Goal: Task Accomplishment & Management: Manage account settings

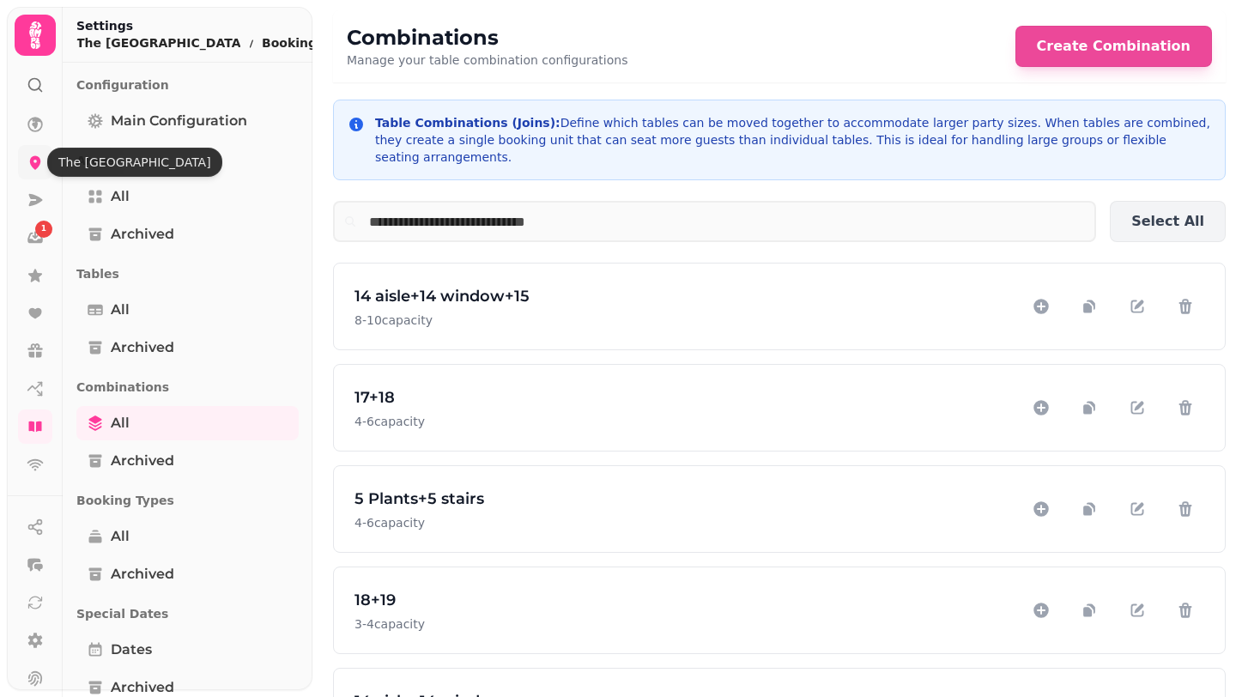
click at [33, 164] on icon at bounding box center [35, 163] width 11 height 14
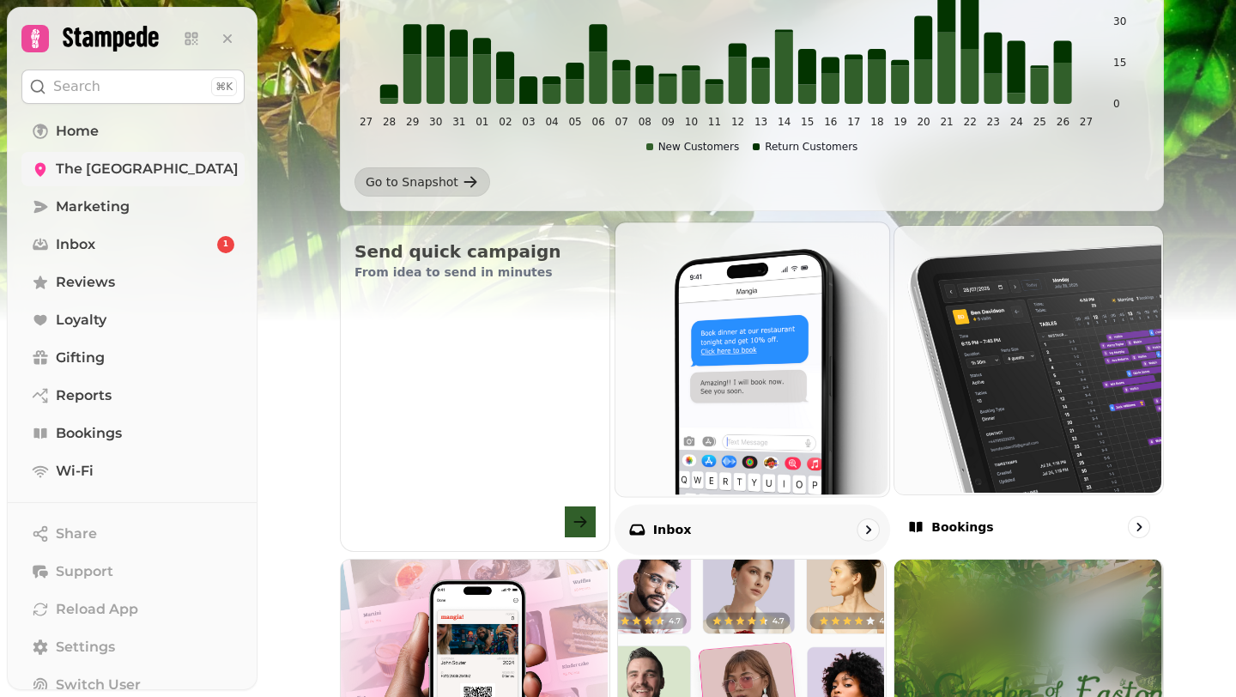
scroll to position [399, 0]
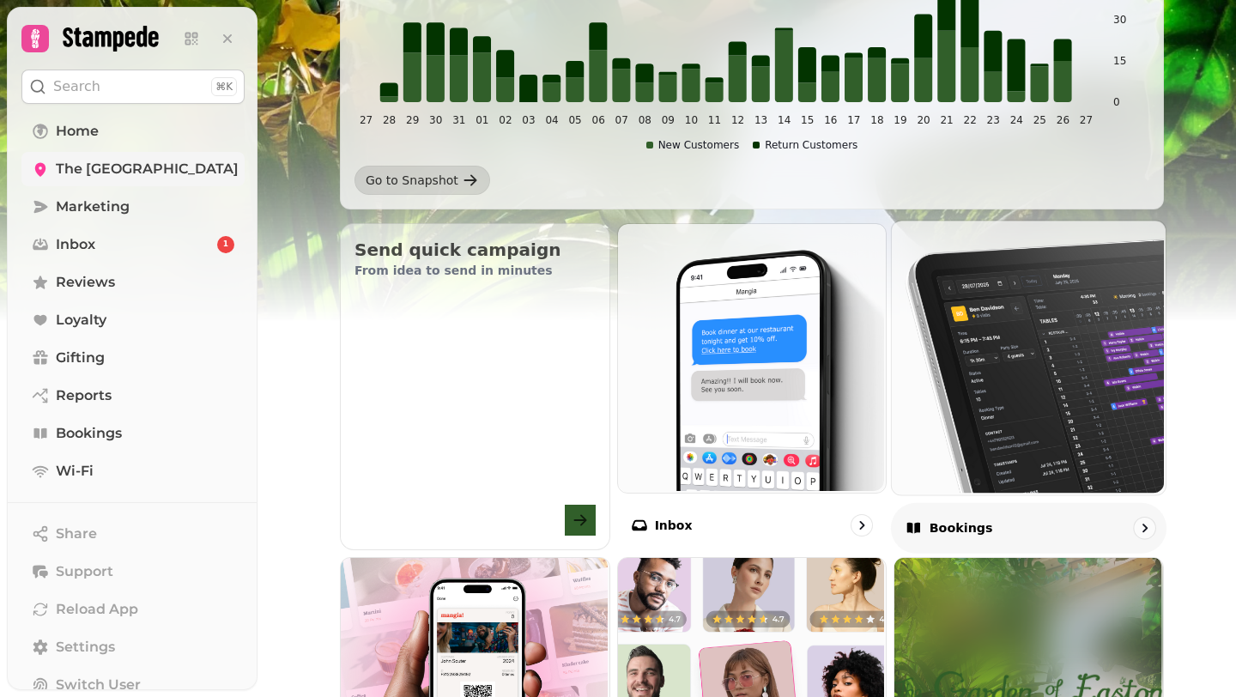
click at [999, 347] on img at bounding box center [1027, 356] width 274 height 274
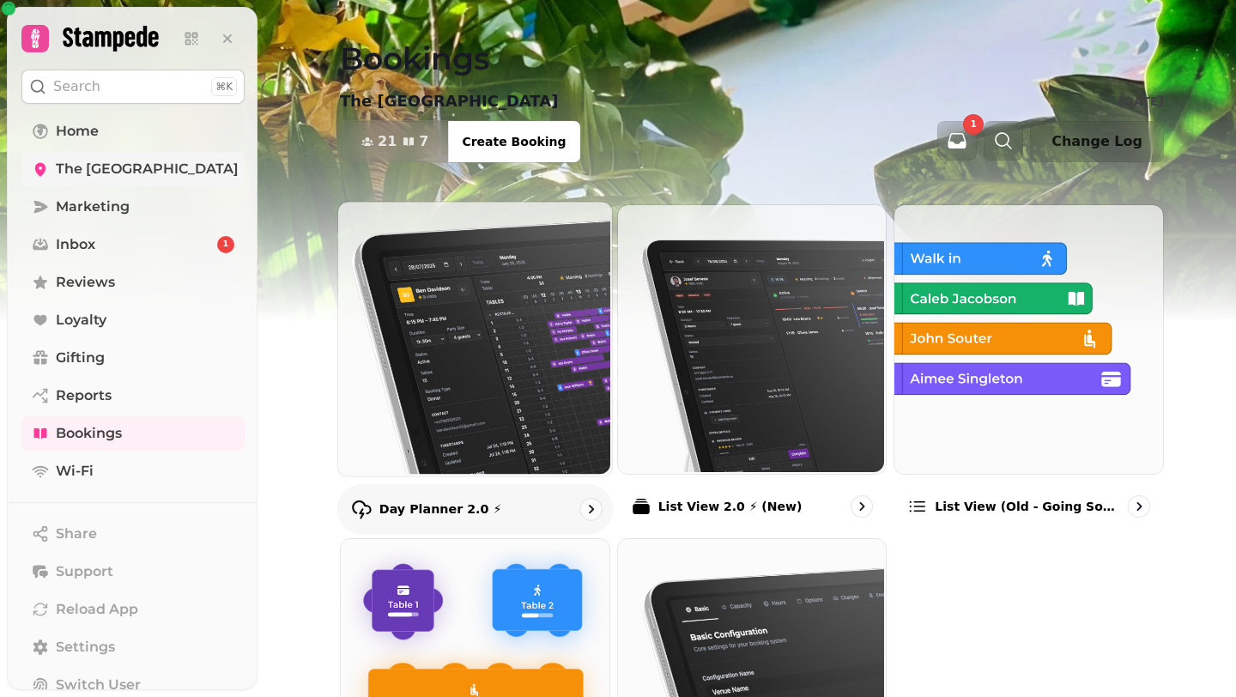
click at [464, 355] on img at bounding box center [474, 337] width 274 height 274
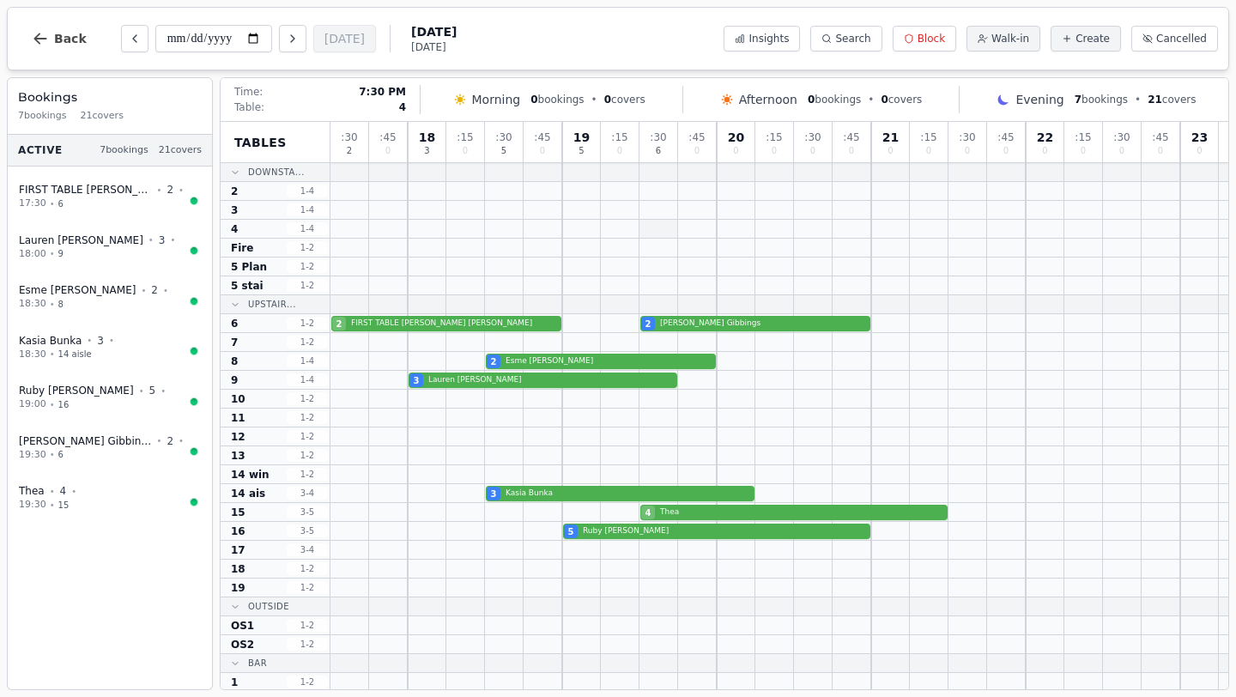
scroll to position [41, 0]
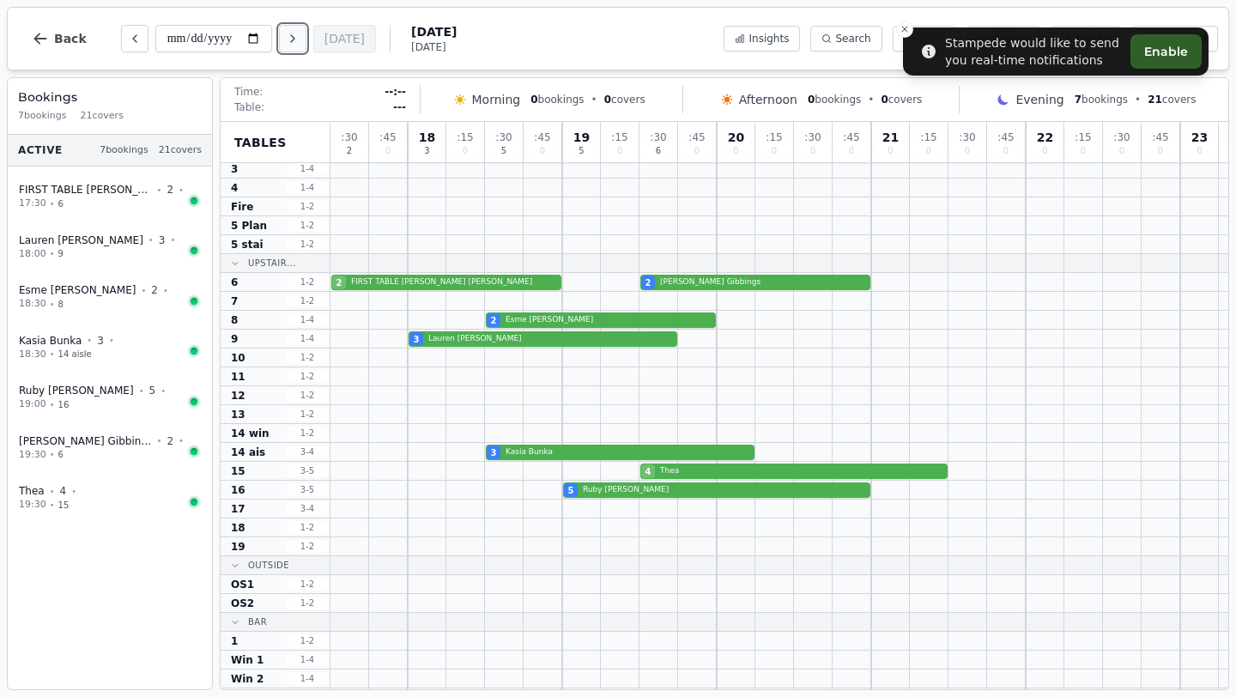
click at [299, 39] on icon "Next day" at bounding box center [293, 39] width 14 height 14
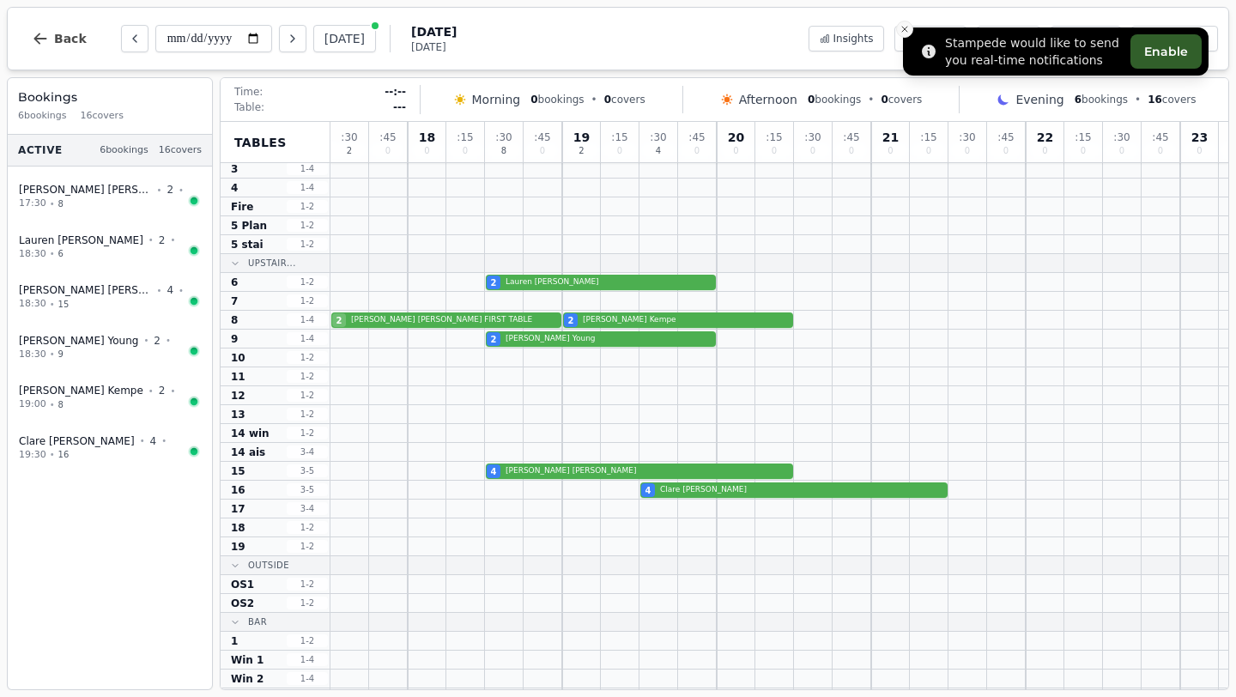
click at [902, 27] on icon "Close toast" at bounding box center [905, 29] width 10 height 10
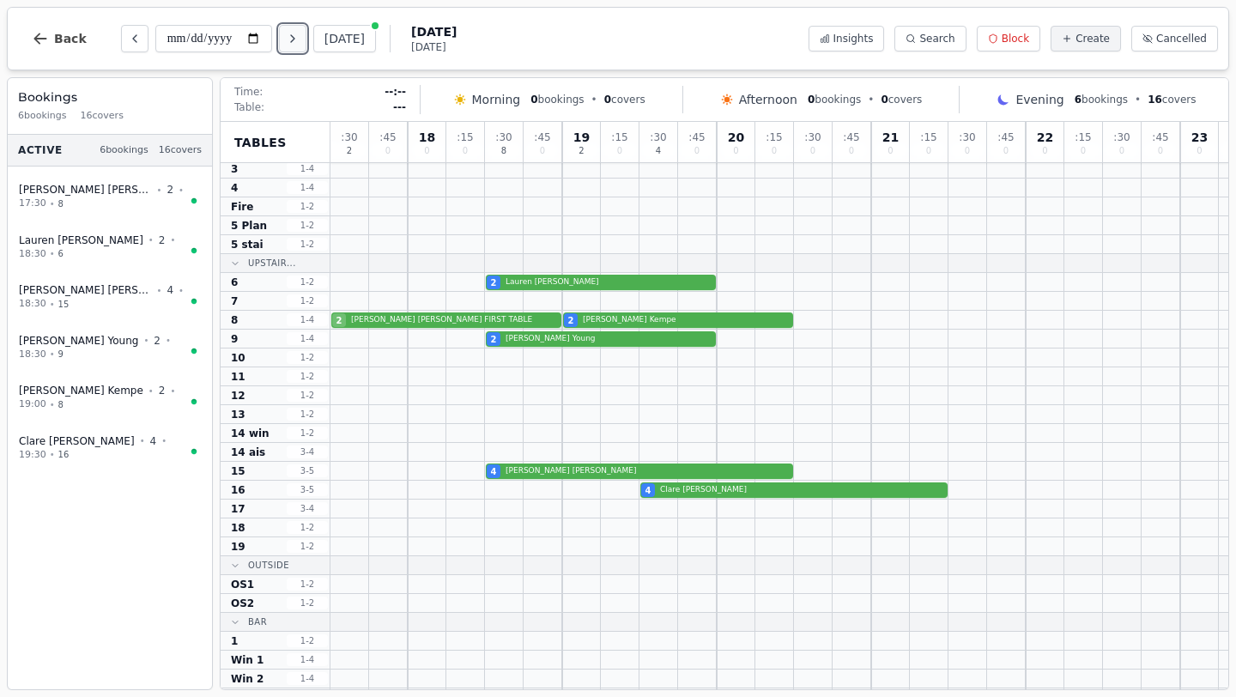
click at [296, 40] on icon "Next day" at bounding box center [293, 39] width 14 height 14
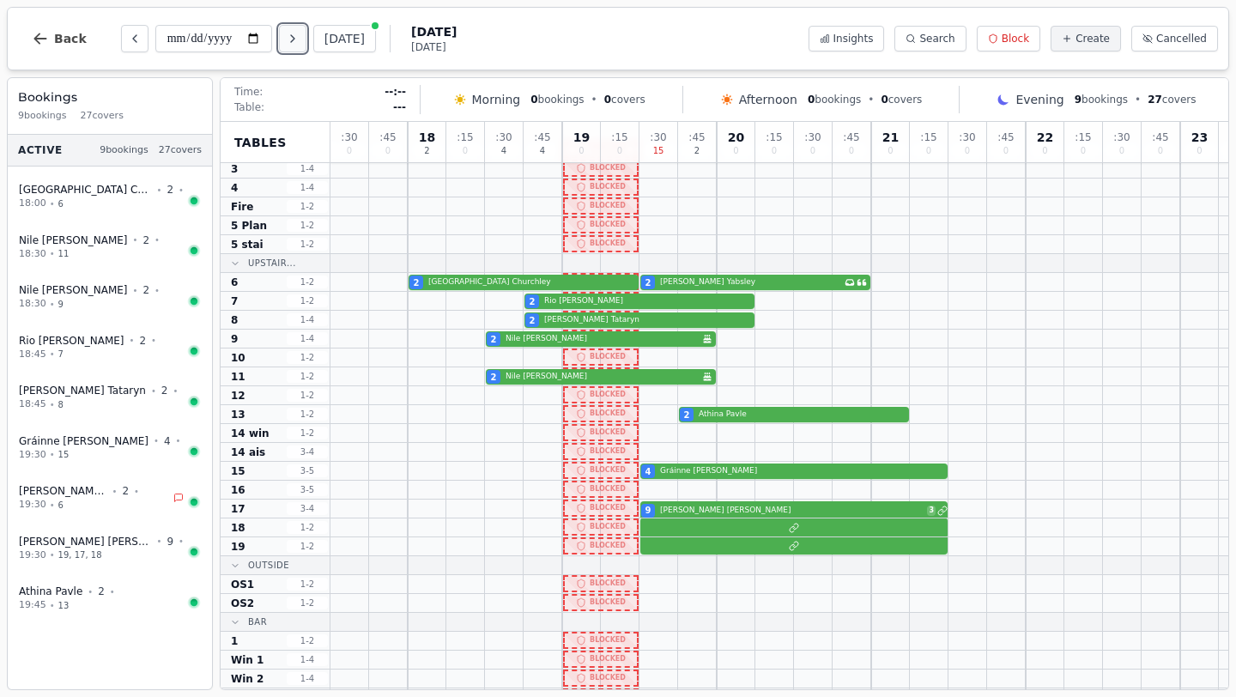
click at [296, 40] on icon "Next day" at bounding box center [293, 39] width 14 height 14
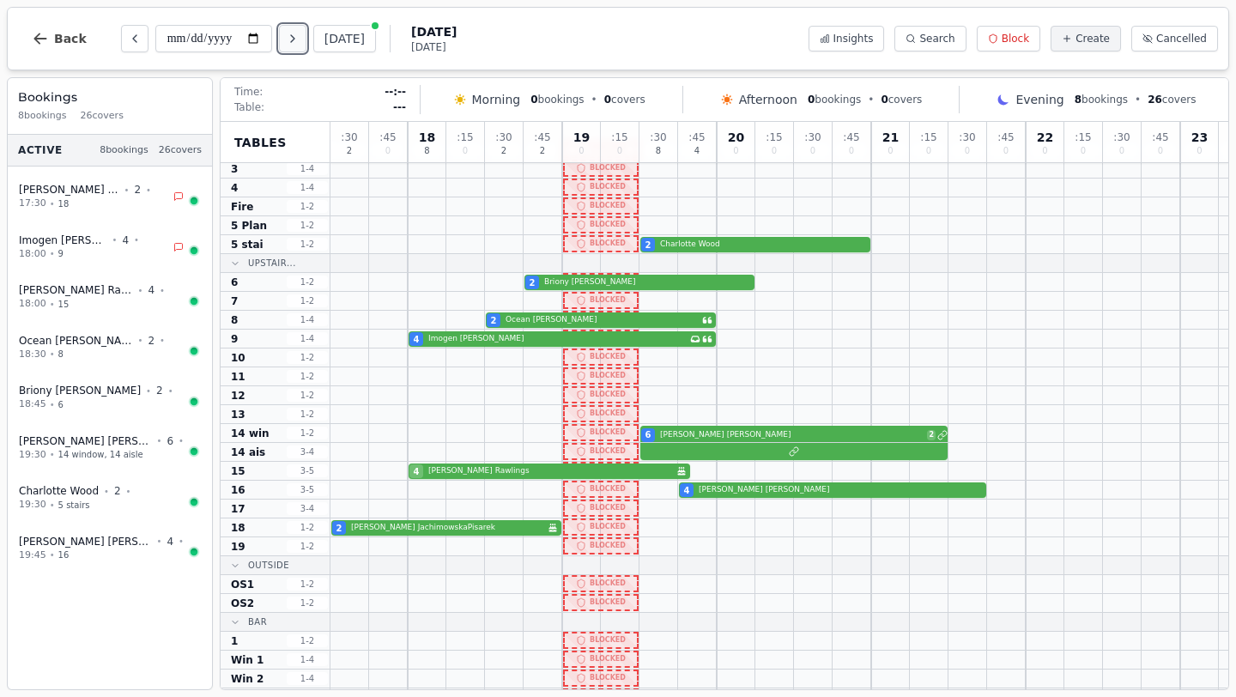
click at [296, 40] on icon "Next day" at bounding box center [293, 39] width 14 height 14
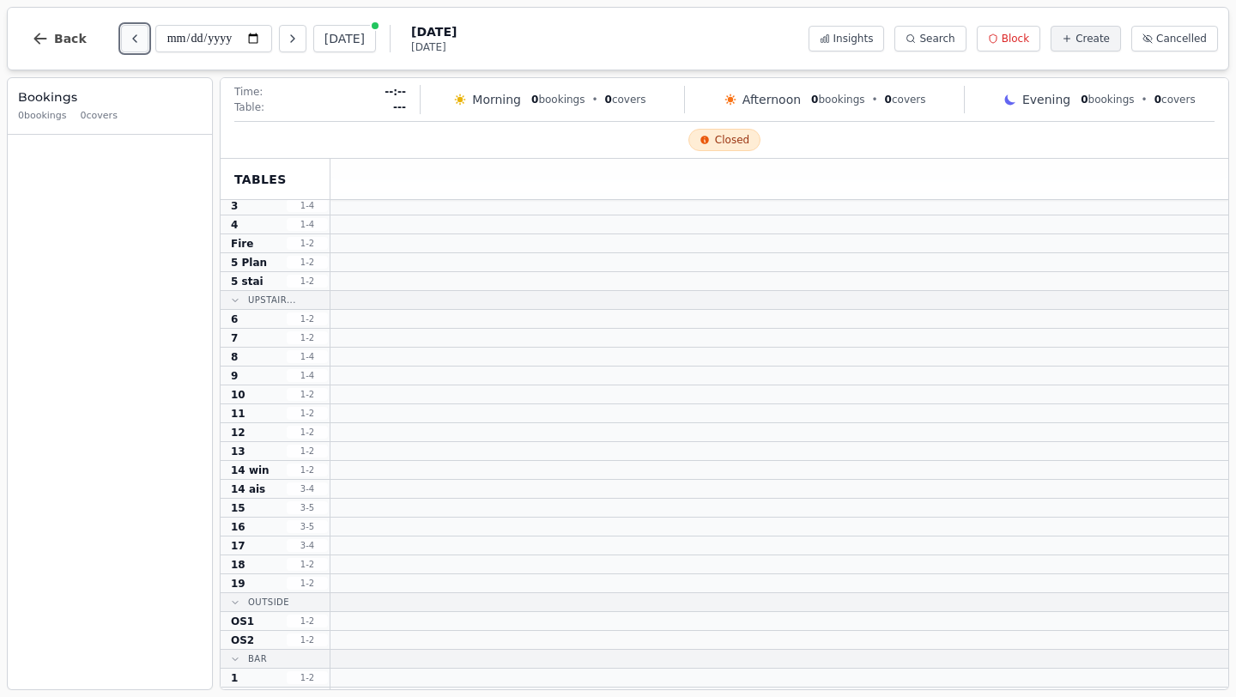
click at [129, 36] on icon "Previous day" at bounding box center [135, 39] width 14 height 14
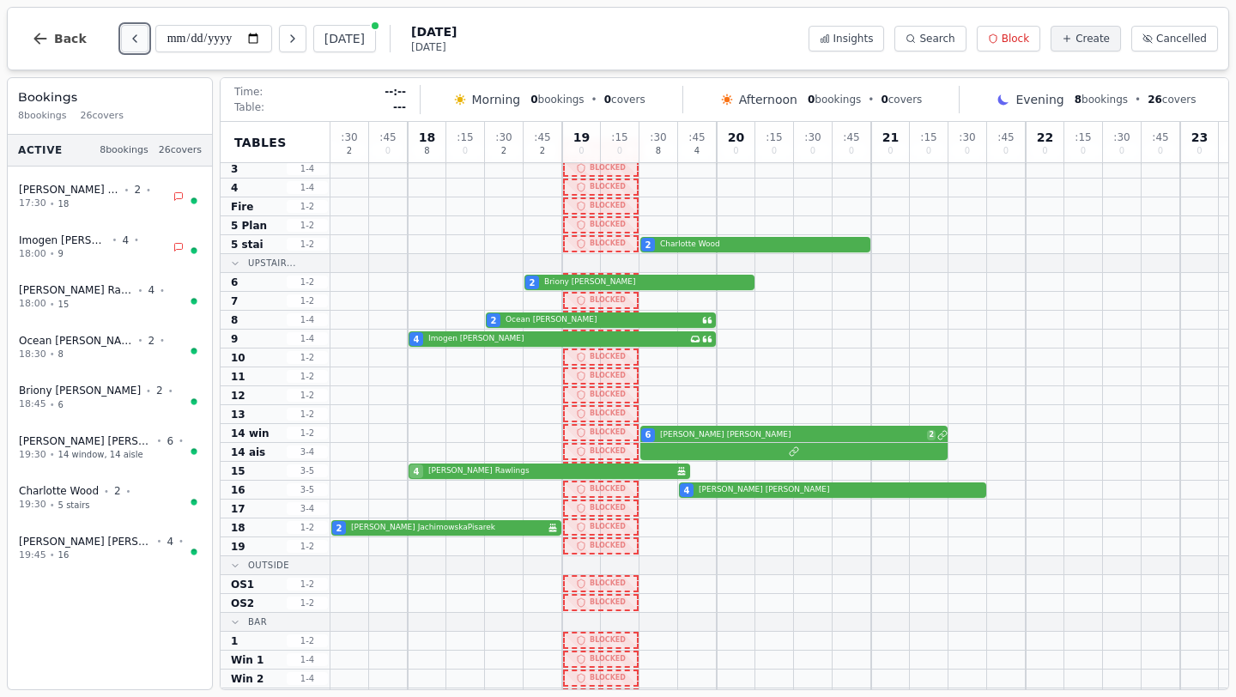
click at [129, 36] on icon "Previous day" at bounding box center [135, 39] width 14 height 14
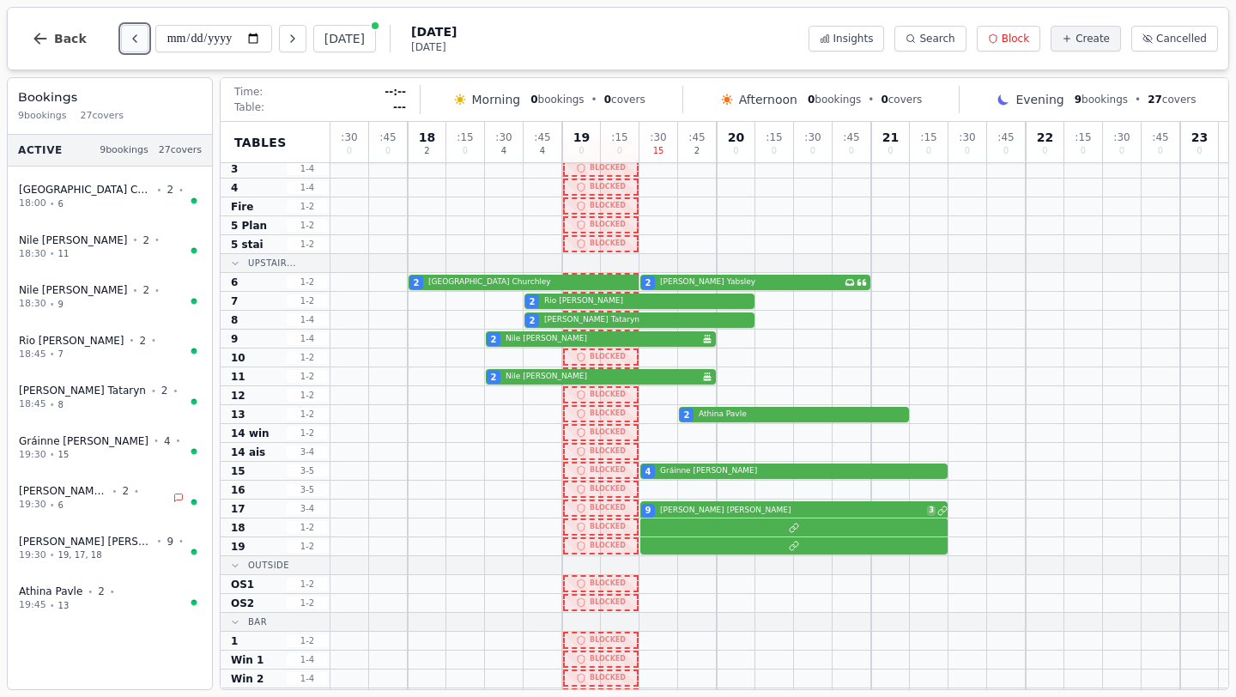
click at [129, 36] on icon "Previous day" at bounding box center [135, 39] width 14 height 14
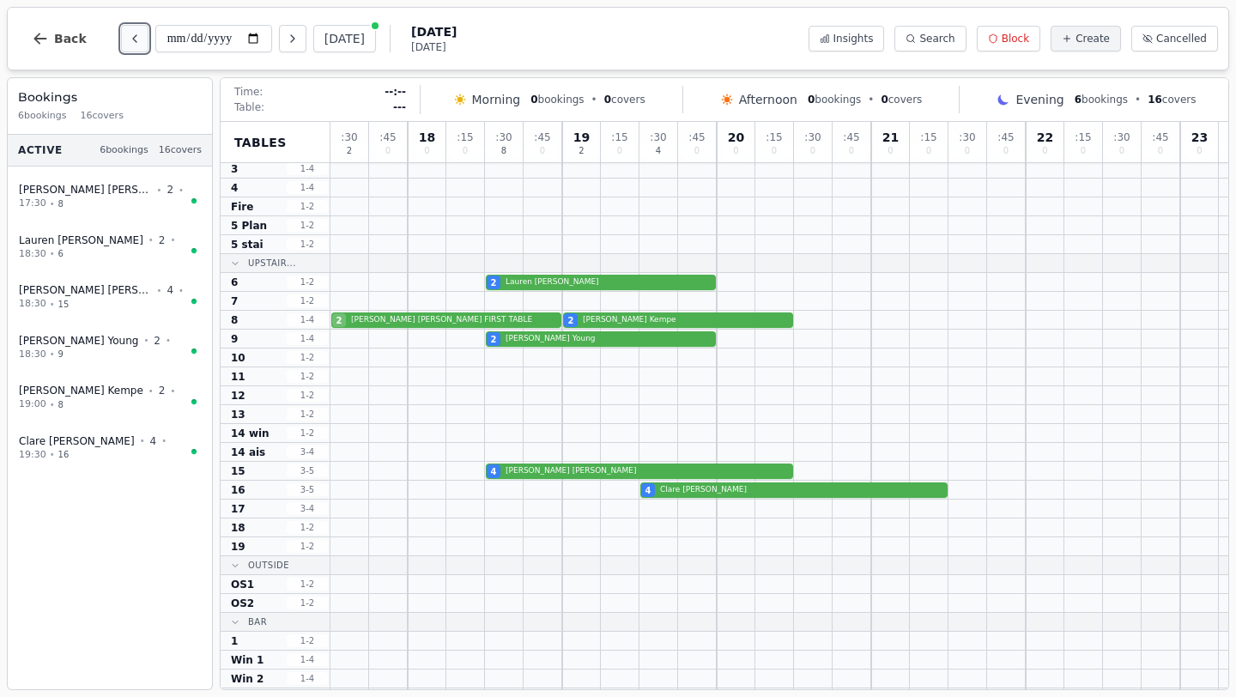
click at [129, 36] on icon "Previous day" at bounding box center [135, 39] width 14 height 14
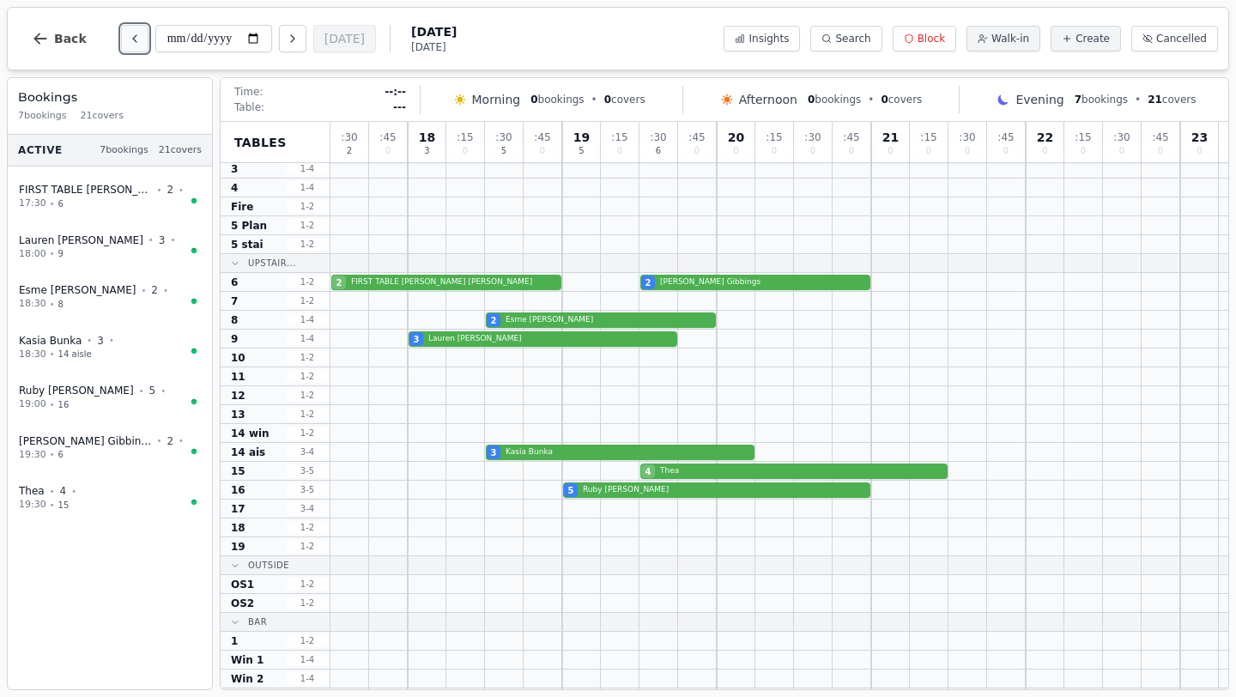
click at [129, 36] on icon "Previous day" at bounding box center [135, 39] width 14 height 14
type input "**********"
